Goal: Navigation & Orientation: Find specific page/section

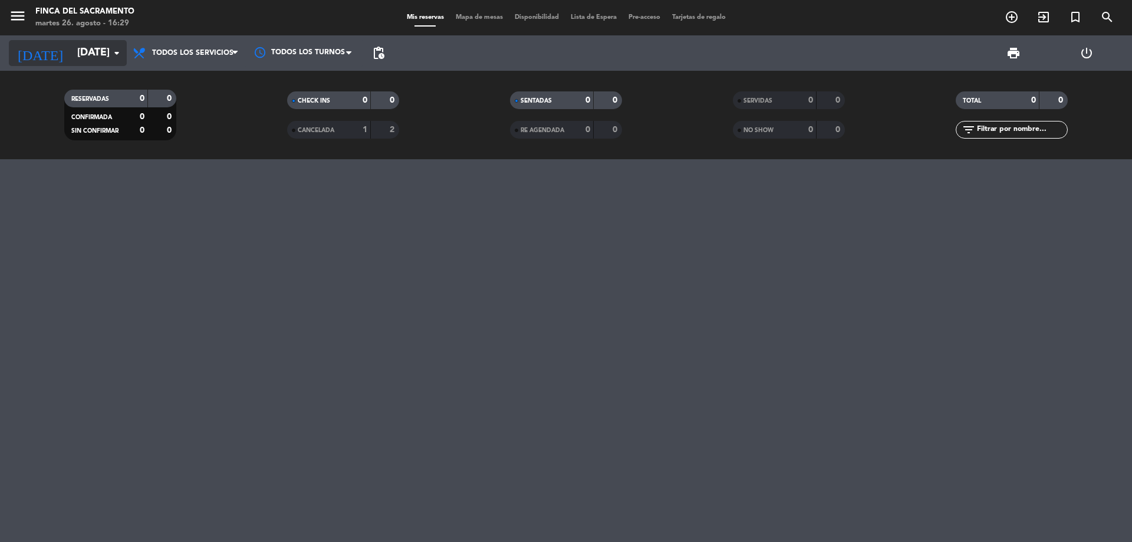
click at [87, 57] on input "[DATE]" at bounding box center [139, 53] width 137 height 24
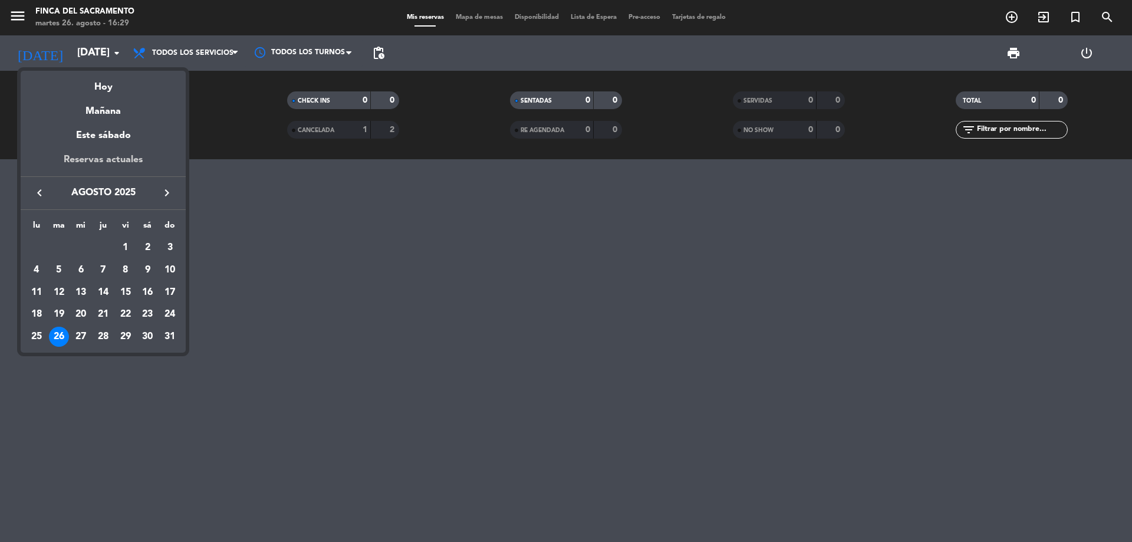
click at [82, 163] on div "Reservas actuales" at bounding box center [103, 164] width 165 height 24
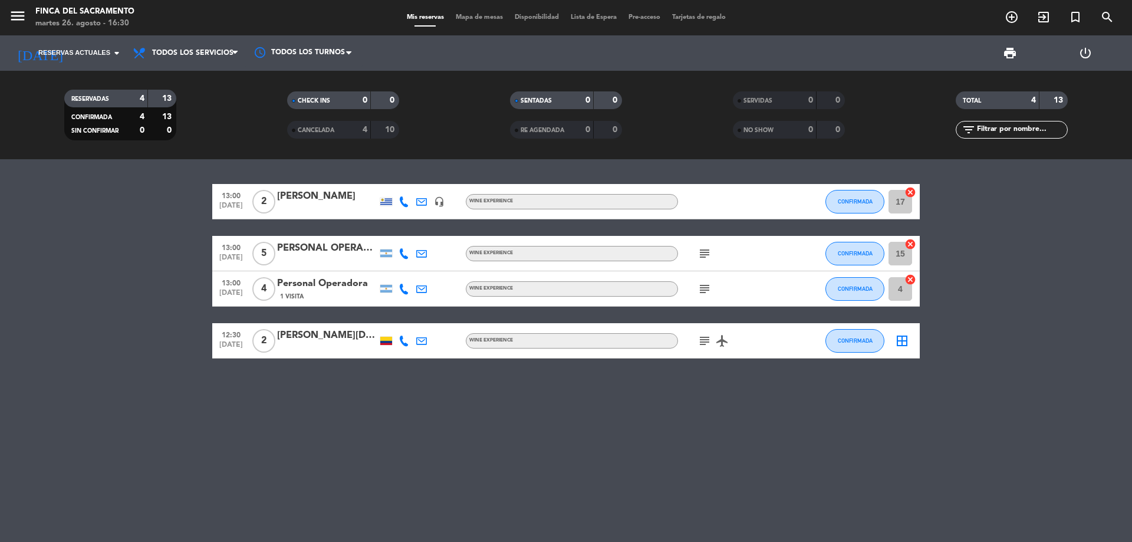
click at [14, 6] on span "menu" at bounding box center [22, 18] width 27 height 28
click at [14, 14] on icon "menu" at bounding box center [18, 16] width 18 height 18
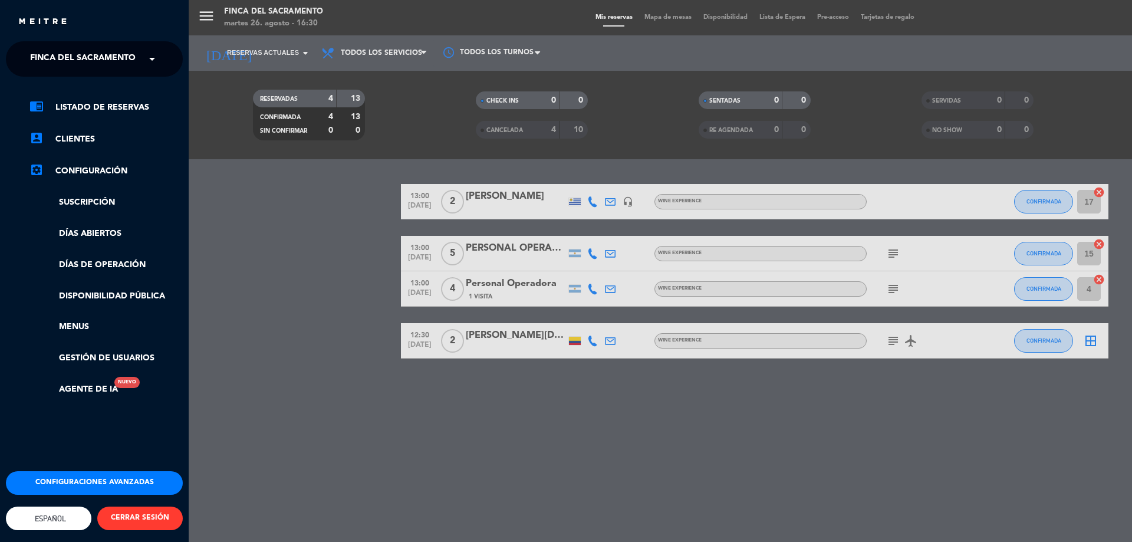
click at [119, 348] on ul "chrome_reader_mode Listado de Reservas account_box Clientes settings_applicatio…" at bounding box center [94, 248] width 177 height 296
click at [111, 357] on link "Gestión de usuarios" at bounding box center [105, 358] width 153 height 14
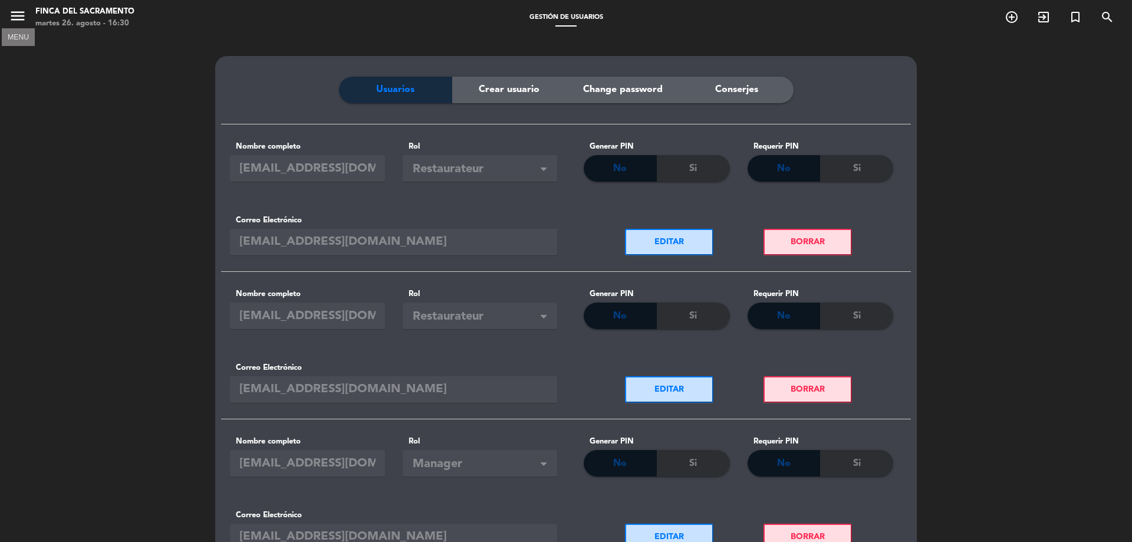
click at [23, 14] on icon "menu" at bounding box center [18, 16] width 18 height 18
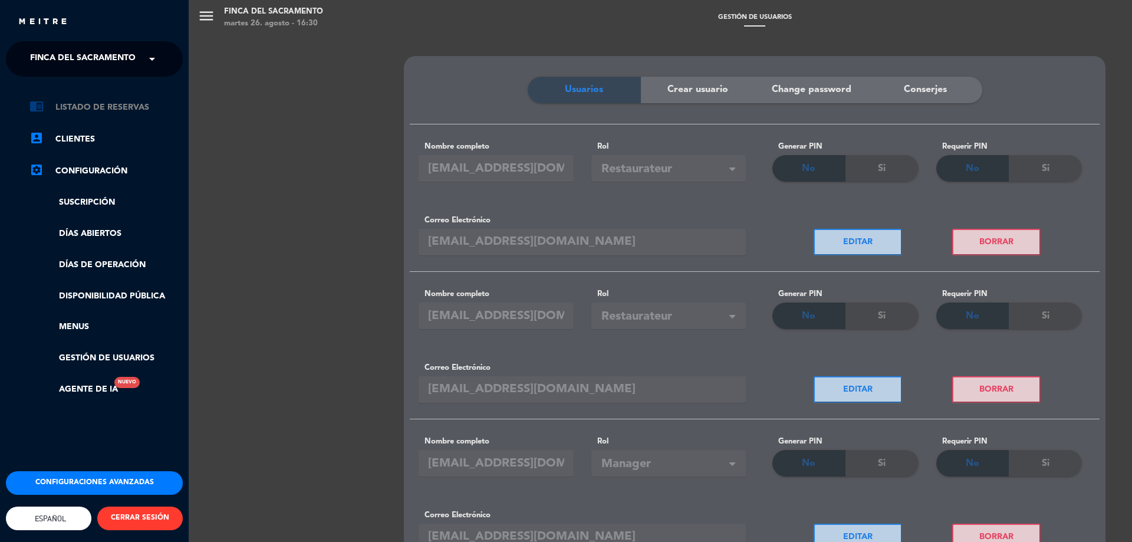
click at [96, 110] on link "chrome_reader_mode Listado de Reservas" at bounding box center [105, 107] width 153 height 14
